Goal: Transaction & Acquisition: Purchase product/service

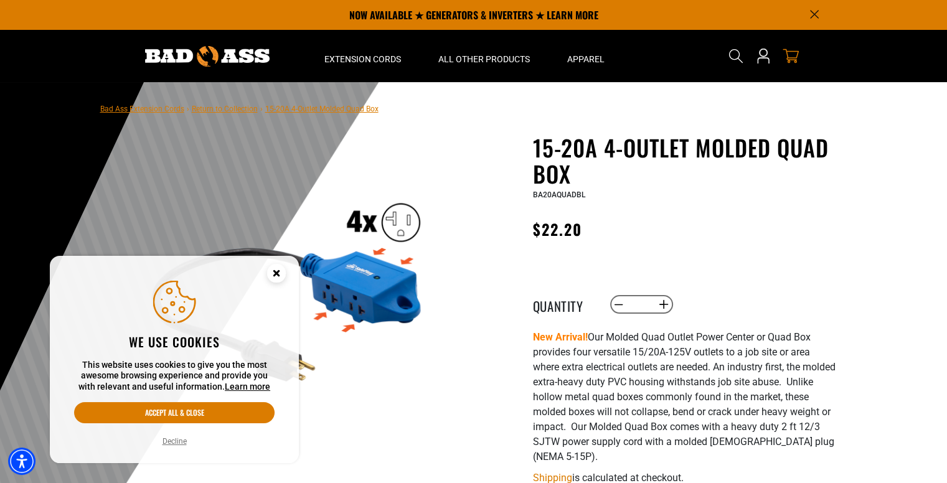
click at [789, 55] on icon "cart" at bounding box center [791, 56] width 16 height 16
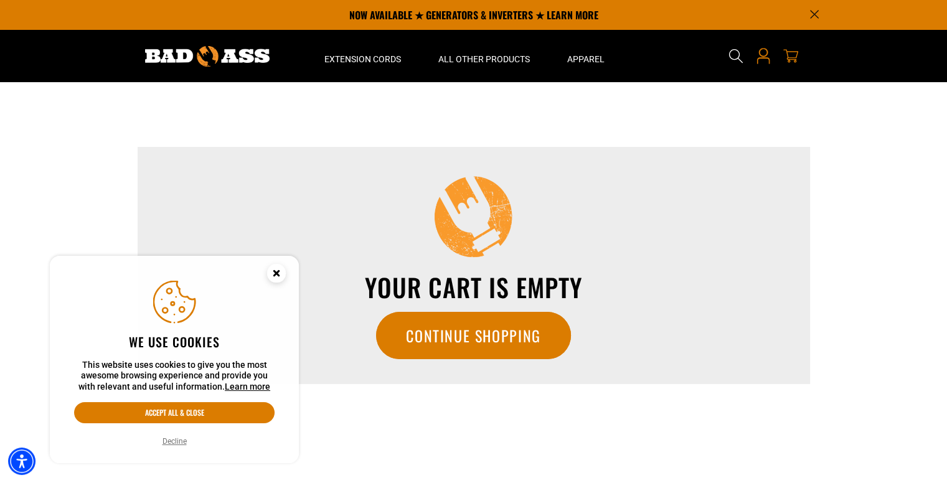
click at [767, 44] on link "Open this option" at bounding box center [763, 56] width 20 height 52
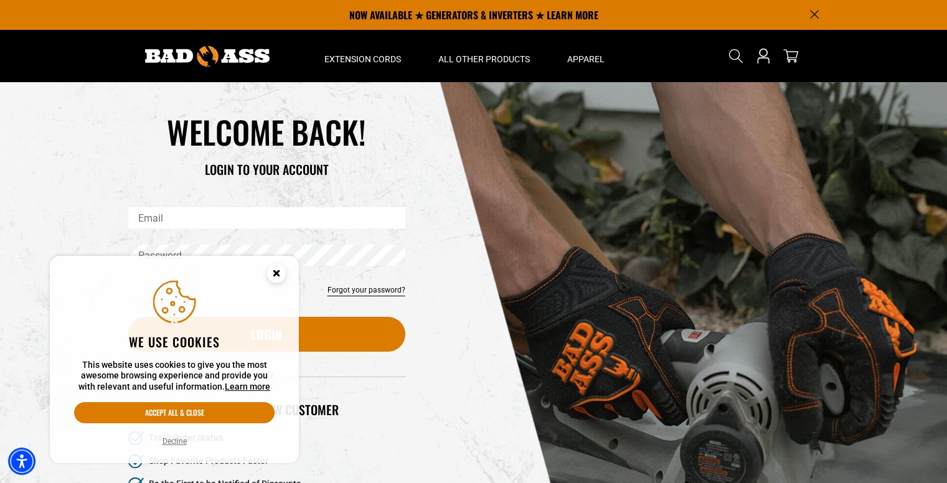
click at [277, 277] on circle "Close this option" at bounding box center [276, 273] width 19 height 19
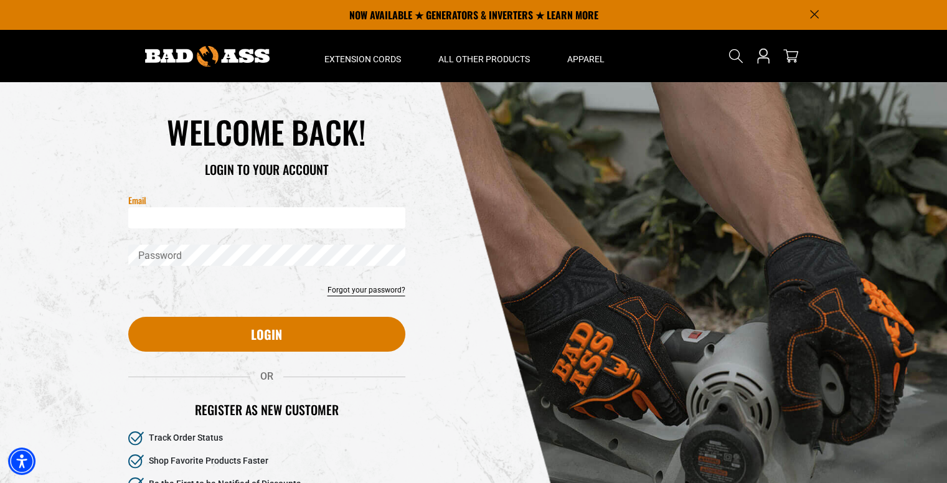
click at [261, 217] on input "Email" at bounding box center [266, 217] width 277 height 21
click at [51, 240] on div "Reset your password Email Submit Cancel WELCOME BACK!" at bounding box center [473, 335] width 947 height 506
click at [183, 215] on input "Email" at bounding box center [266, 217] width 277 height 21
type input "**********"
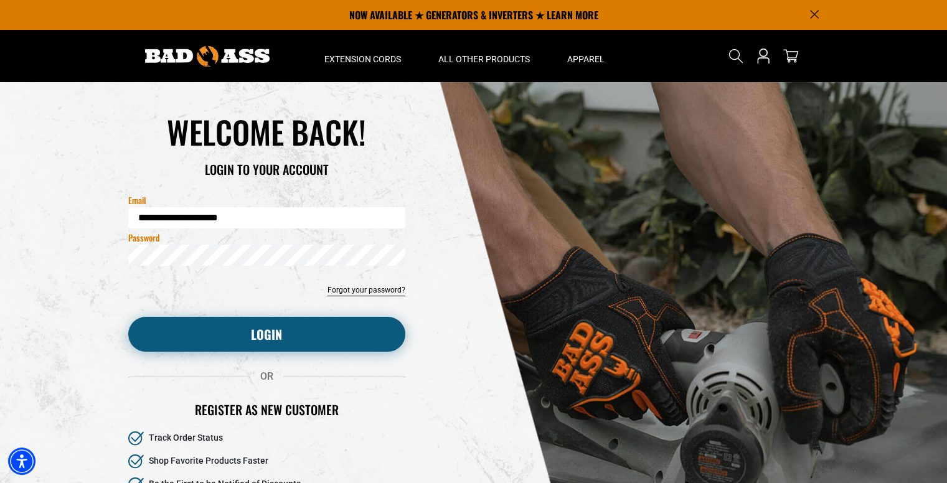
click at [303, 331] on button "Login" at bounding box center [266, 334] width 277 height 35
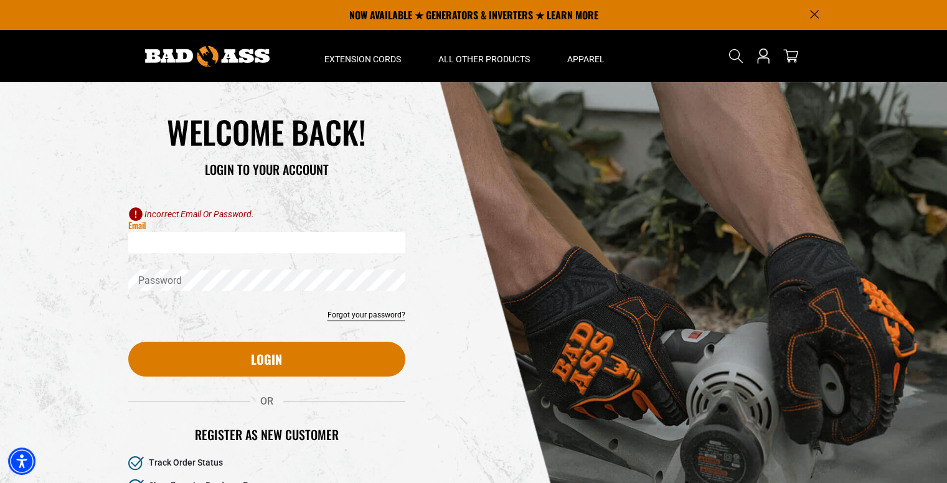
click at [246, 235] on input "Email" at bounding box center [266, 242] width 277 height 21
click at [799, 50] on link "cart" at bounding box center [791, 56] width 20 height 15
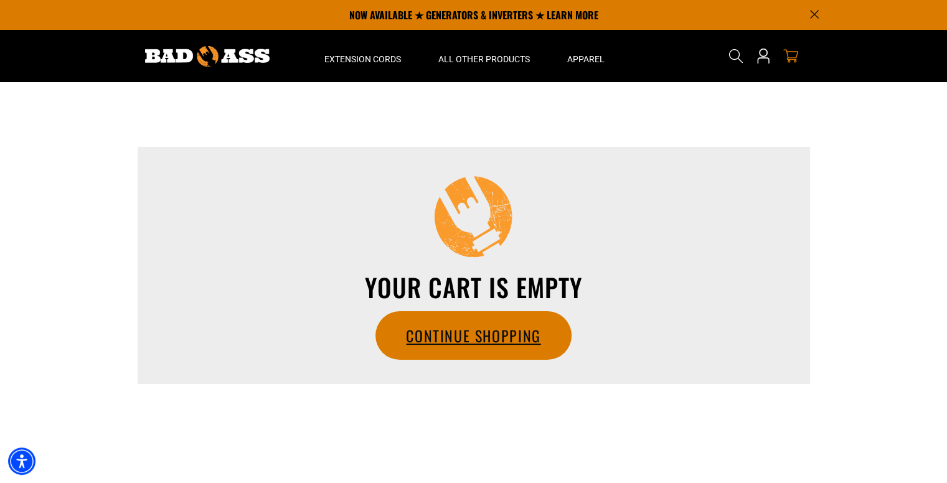
click at [492, 329] on link "Continue Shopping" at bounding box center [473, 335] width 194 height 47
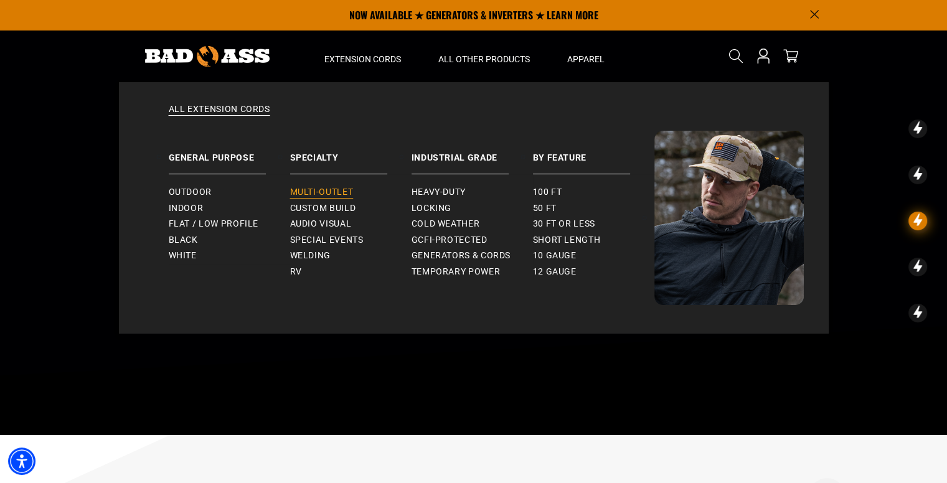
click at [325, 195] on span "Multi-Outlet" at bounding box center [322, 192] width 64 height 11
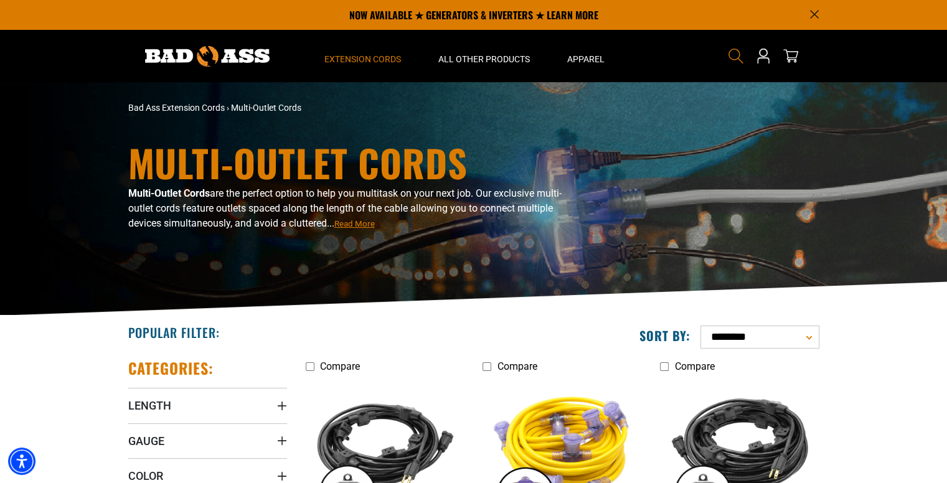
click at [733, 63] on icon "Search" at bounding box center [736, 56] width 16 height 16
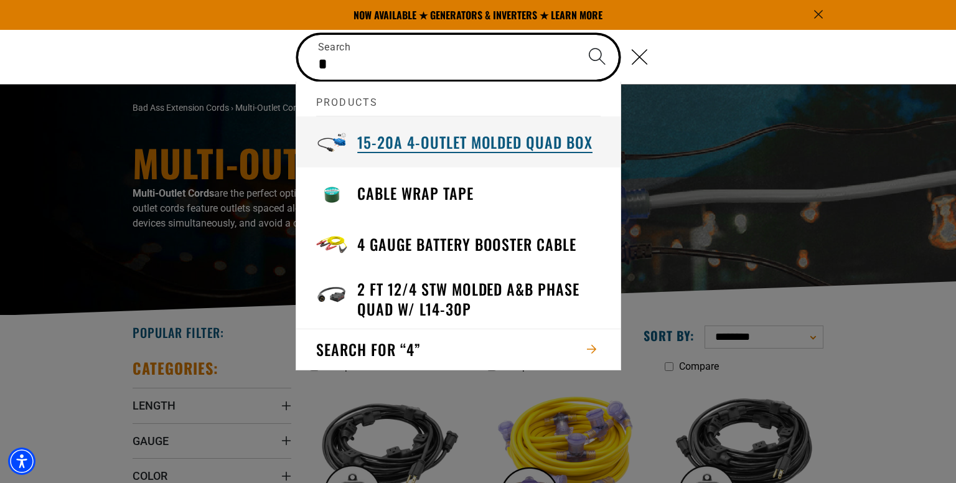
type input "*"
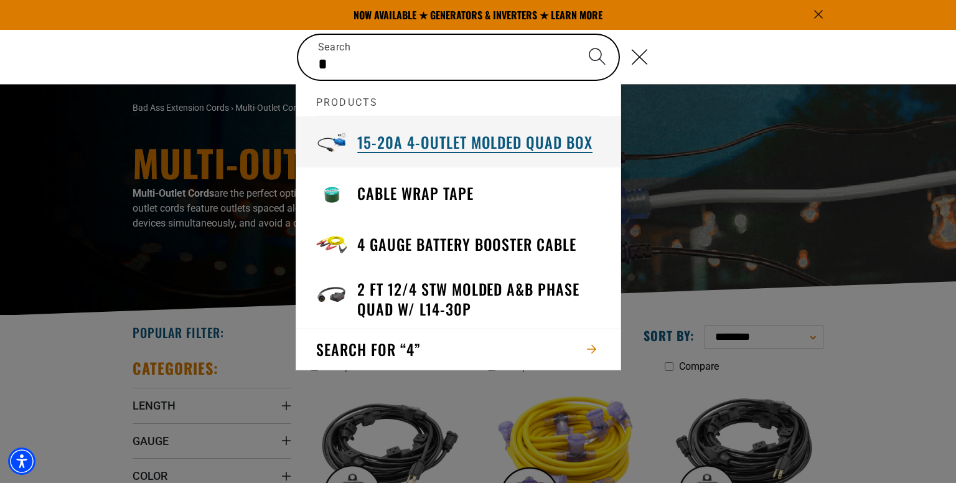
click at [554, 144] on h3 "15-20A 4-Outlet Molded Quad Box" at bounding box center [474, 142] width 235 height 19
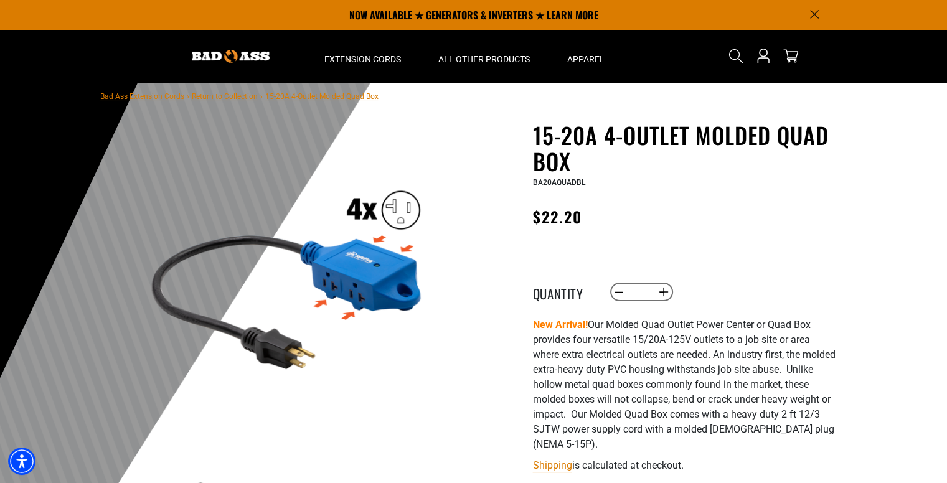
scroll to position [12, 0]
click at [660, 292] on button "Increase quantity for 15-20A 4-Outlet Molded Quad Box" at bounding box center [663, 291] width 19 height 21
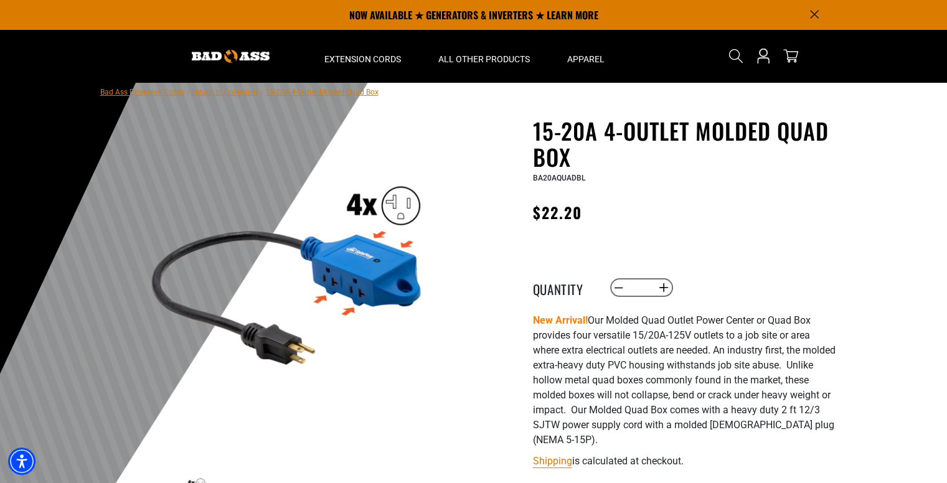
scroll to position [16, 0]
click at [667, 288] on button "Increase quantity for 15-20A 4-Outlet Molded Quad Box" at bounding box center [663, 288] width 19 height 21
type input "*"
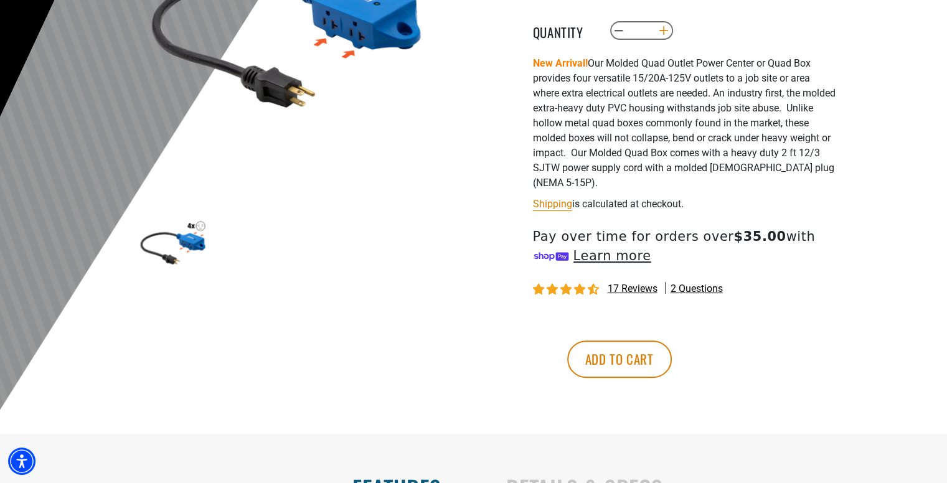
scroll to position [275, 0]
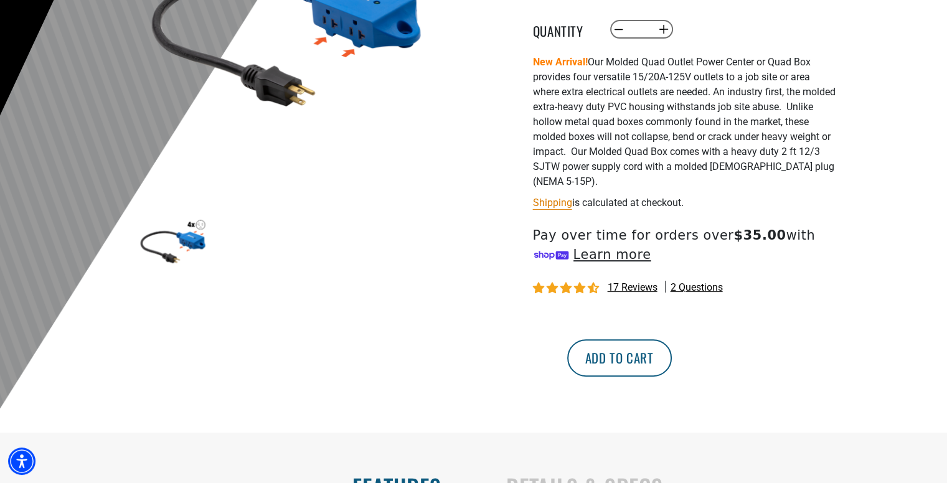
click at [672, 352] on button "Add to cart" at bounding box center [619, 357] width 105 height 37
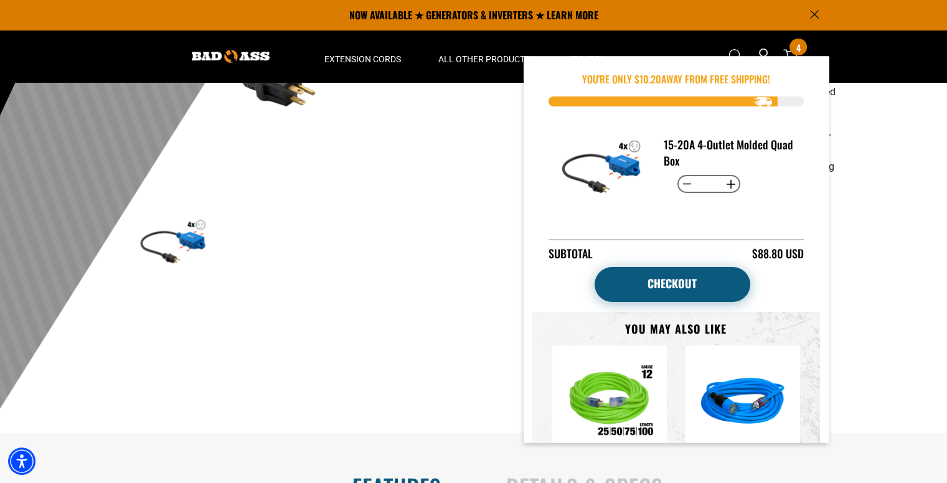
click at [680, 280] on link "Checkout" at bounding box center [673, 284] width 156 height 35
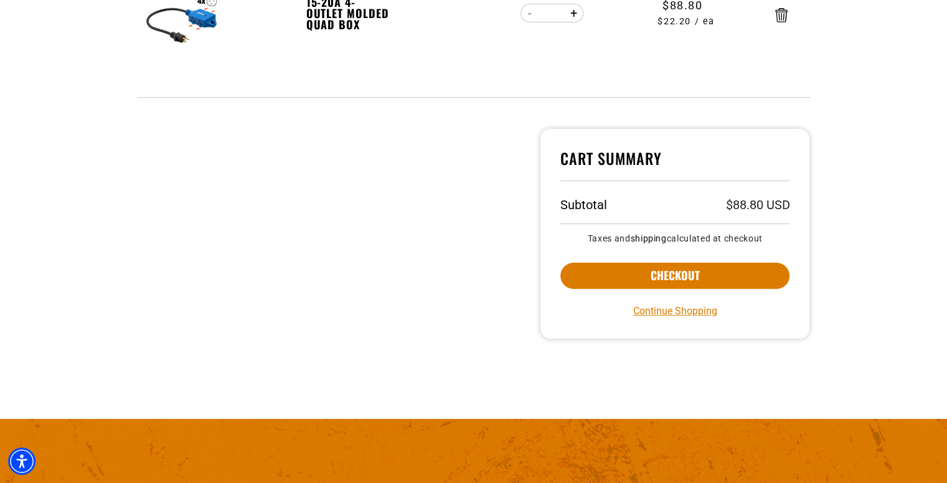
scroll to position [326, 0]
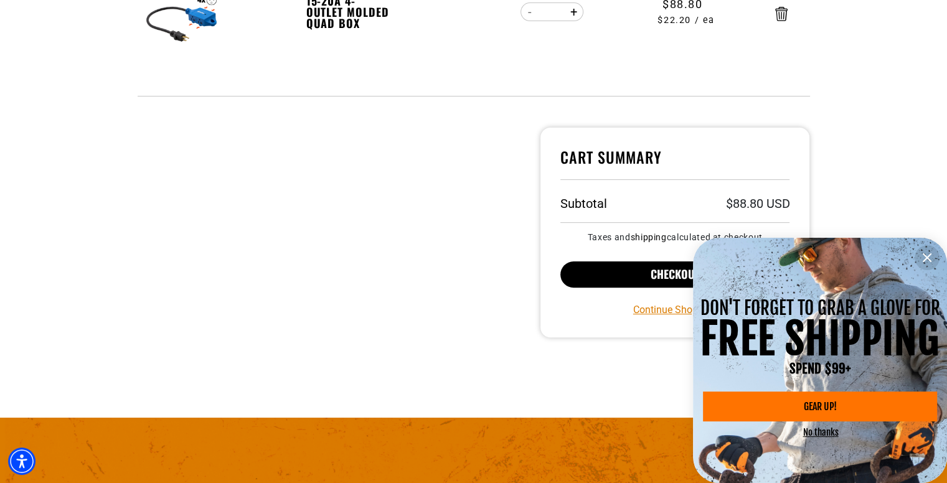
click at [665, 286] on button "Checkout" at bounding box center [675, 274] width 230 height 26
